Goal: Transaction & Acquisition: Purchase product/service

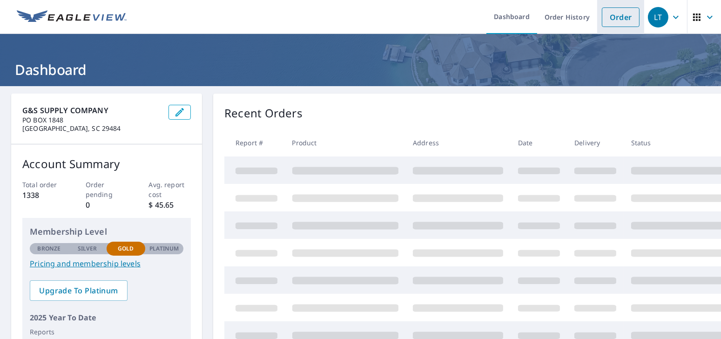
click at [602, 18] on link "Order" at bounding box center [621, 17] width 38 height 20
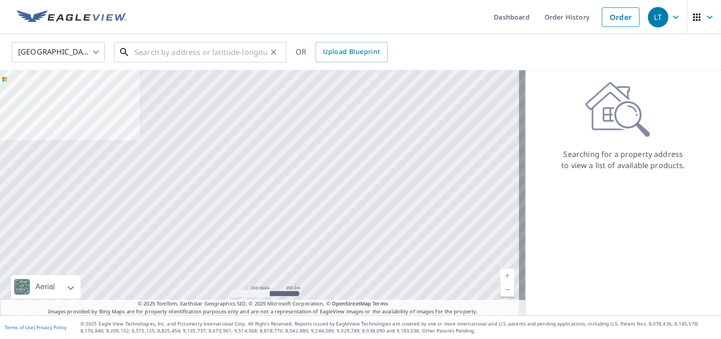
click at [171, 58] on input "text" at bounding box center [201, 52] width 133 height 26
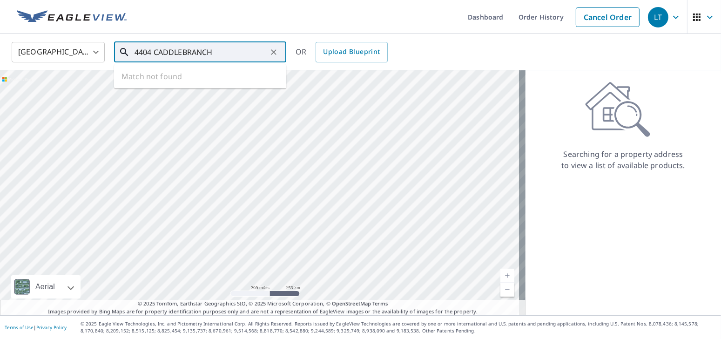
drag, startPoint x: 226, startPoint y: 52, endPoint x: -24, endPoint y: 53, distance: 249.6
click at [135, 53] on input "4404 CADDLEBRANCH" at bounding box center [201, 52] width 133 height 26
click at [143, 48] on input "4404 CADDLEBRANCH" at bounding box center [201, 52] width 133 height 26
type input "404 [PERSON_NAME] RANCH"
click at [170, 54] on input "404 [PERSON_NAME] RANCH" at bounding box center [201, 52] width 133 height 26
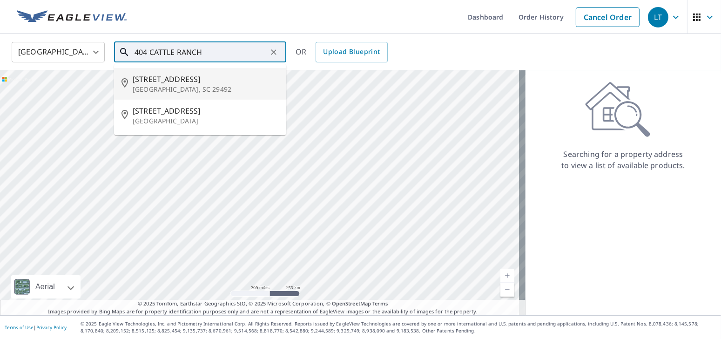
click at [204, 84] on span "[STREET_ADDRESS]" at bounding box center [206, 79] width 146 height 11
type input "[STREET_ADDRESS]"
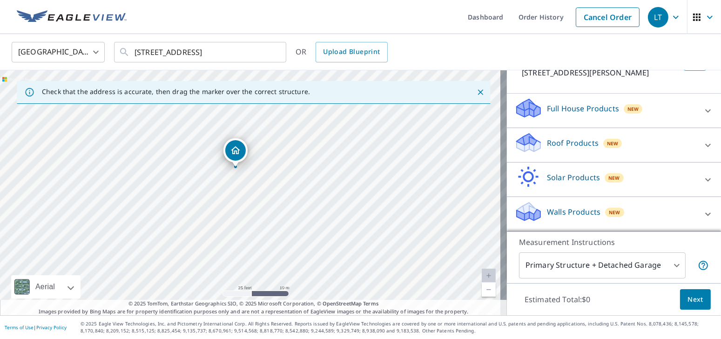
scroll to position [84, 0]
click at [576, 148] on p "Roof Products" at bounding box center [573, 142] width 52 height 11
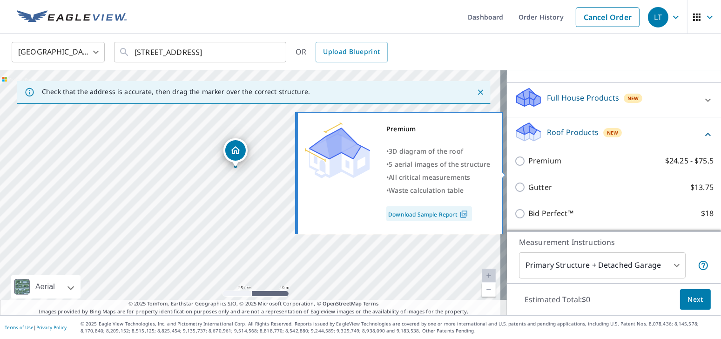
click at [556, 167] on label "Premium $24.25 - $75.5" at bounding box center [621, 161] width 185 height 12
click at [529, 167] on input "Premium $24.25 - $75.5" at bounding box center [522, 161] width 14 height 11
checkbox input "true"
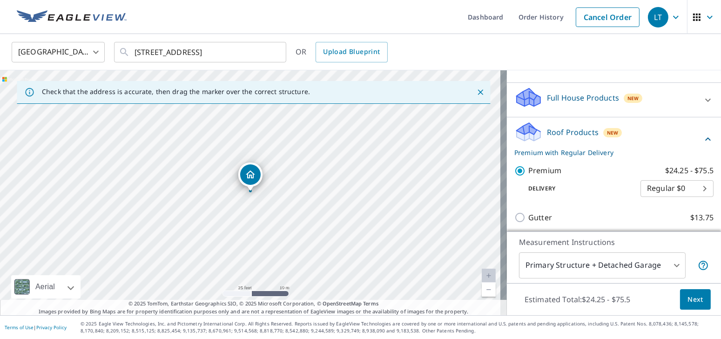
click at [303, 193] on div "[STREET_ADDRESS][PERSON_NAME]" at bounding box center [253, 192] width 507 height 245
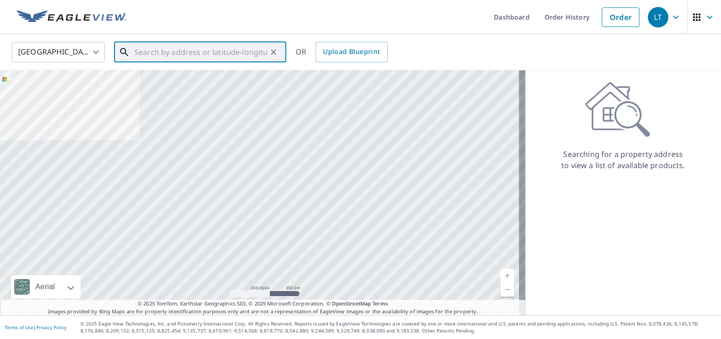
click at [201, 53] on input "text" at bounding box center [201, 52] width 133 height 26
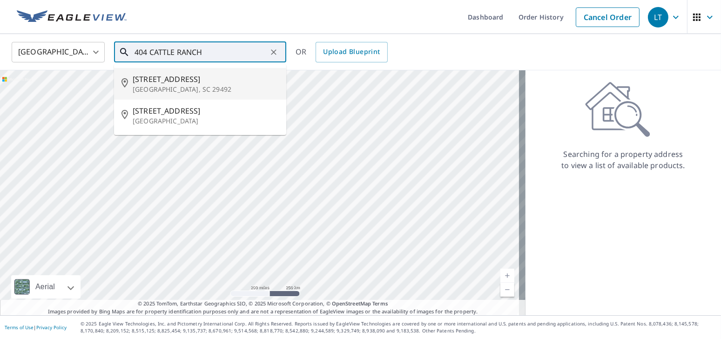
click at [204, 84] on span "[STREET_ADDRESS]" at bounding box center [206, 79] width 146 height 11
type input "[STREET_ADDRESS]"
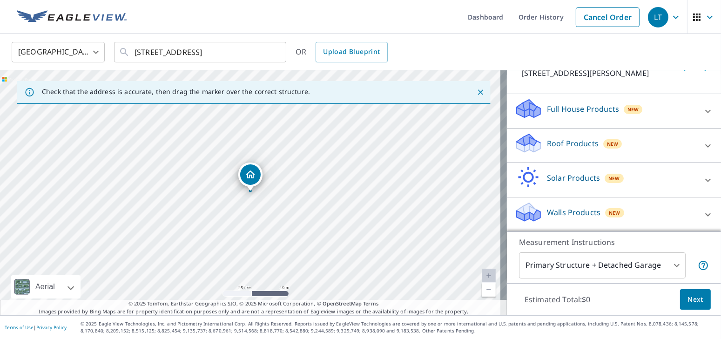
scroll to position [84, 0]
click at [588, 141] on p "Roof Products" at bounding box center [573, 142] width 52 height 11
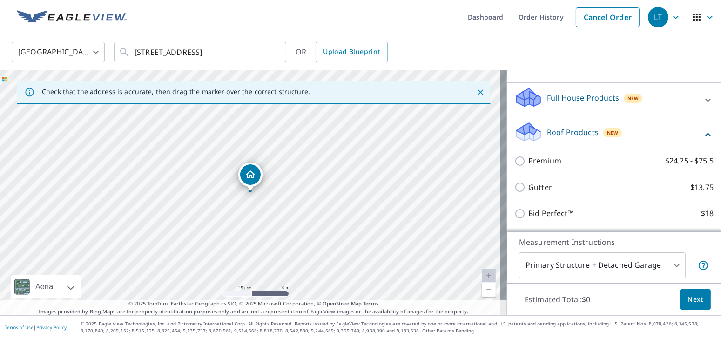
click at [569, 167] on div "Premium $24.25 - $75.5" at bounding box center [614, 161] width 199 height 27
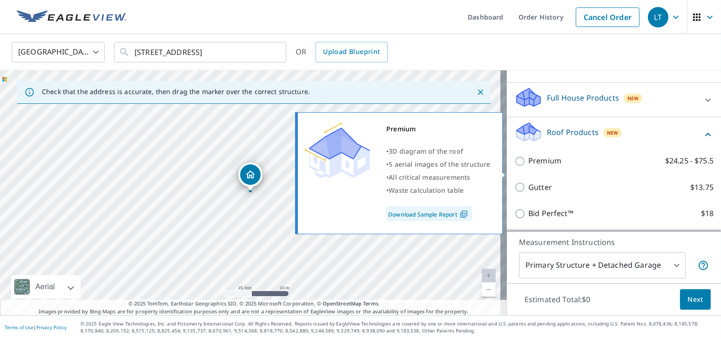
click at [565, 167] on label "Premium $24.25 - $75.5" at bounding box center [621, 161] width 185 height 12
click at [529, 167] on input "Premium $24.25 - $75.5" at bounding box center [522, 161] width 14 height 11
checkbox input "true"
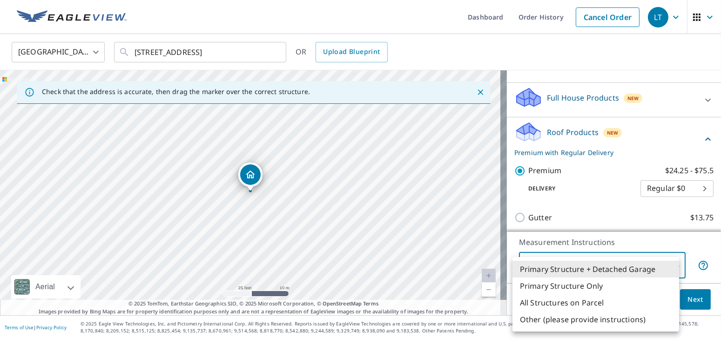
click at [565, 260] on body "LT LT Dashboard Order History Cancel Order [PERSON_NAME] States [GEOGRAPHIC_DAT…" at bounding box center [360, 169] width 721 height 339
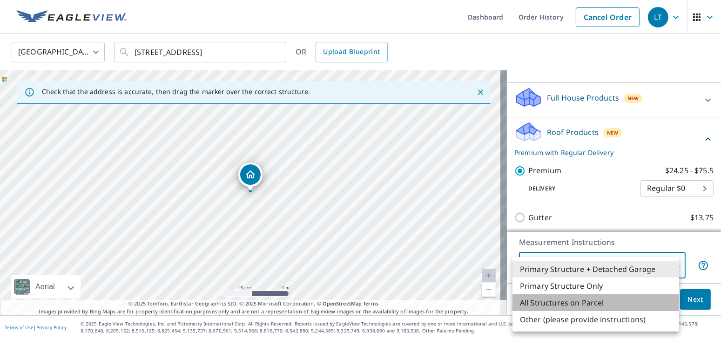
click at [572, 304] on li "All Structures on Parcel" at bounding box center [596, 302] width 167 height 17
type input "3"
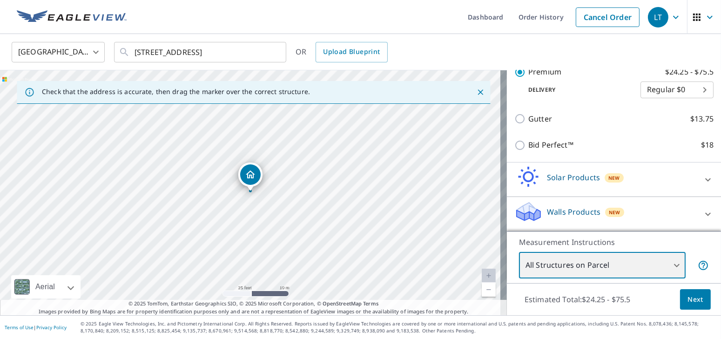
scroll to position [194, 0]
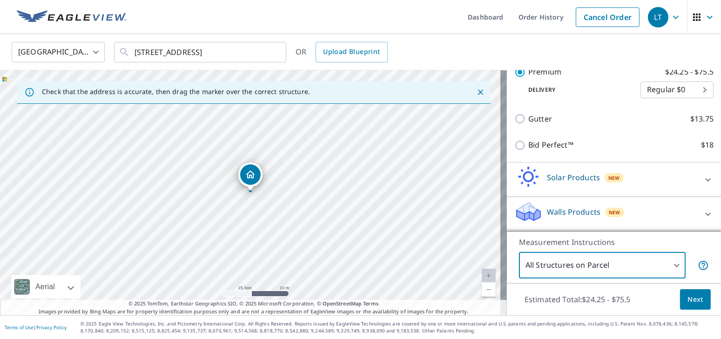
click at [690, 295] on span "Next" at bounding box center [696, 300] width 16 height 12
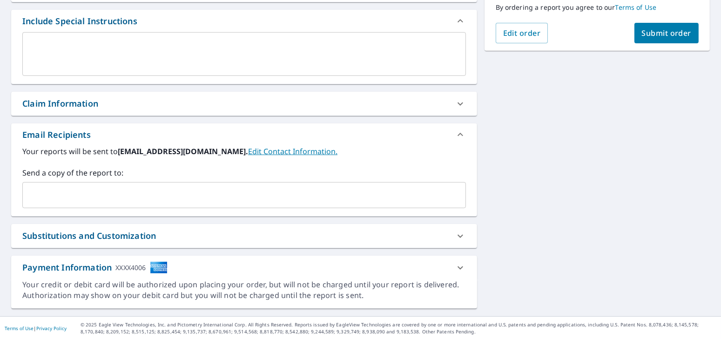
scroll to position [247, 0]
click at [114, 111] on div "Claim Information" at bounding box center [244, 103] width 466 height 24
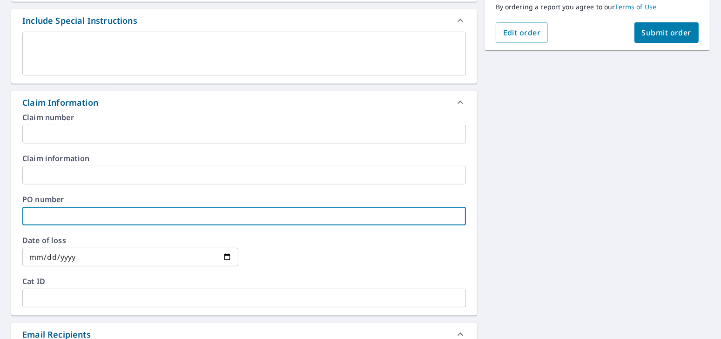
click at [99, 215] on input "text" at bounding box center [244, 216] width 444 height 19
type input "SCOTT PARKER"
click at [678, 31] on span "Submit order" at bounding box center [667, 32] width 50 height 10
